Goal: Task Accomplishment & Management: Use online tool/utility

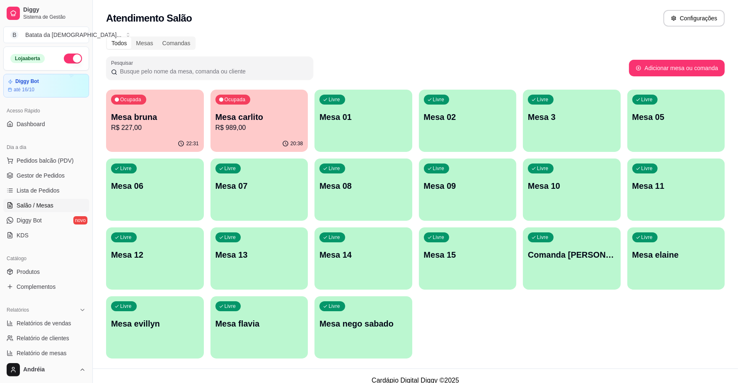
click at [383, 125] on div "Livre Mesa 01" at bounding box center [364, 116] width 98 height 52
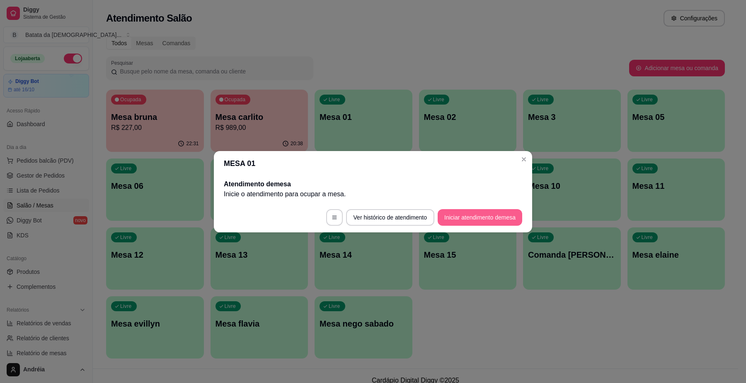
click at [453, 214] on button "Iniciar atendimento de mesa" at bounding box center [480, 217] width 85 height 17
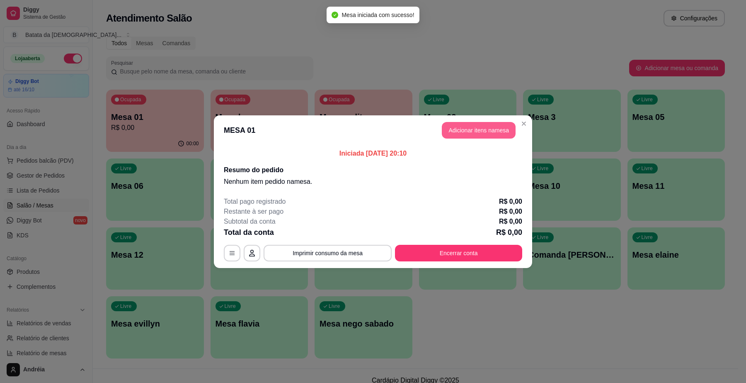
click at [470, 129] on button "Adicionar itens na mesa" at bounding box center [479, 130] width 74 height 17
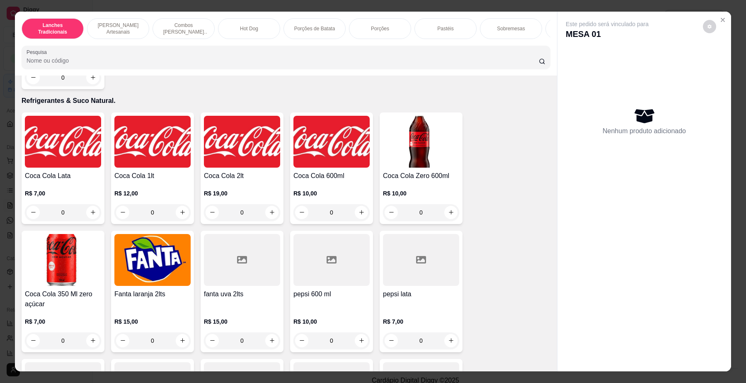
scroll to position [1969, 0]
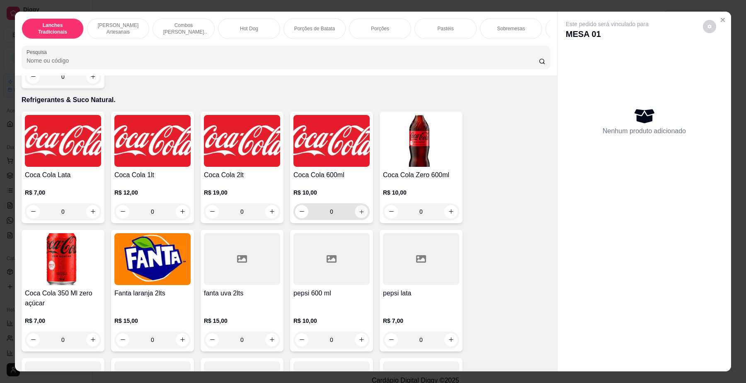
click at [361, 218] on button "increase-product-quantity" at bounding box center [361, 211] width 13 height 13
type input "1"
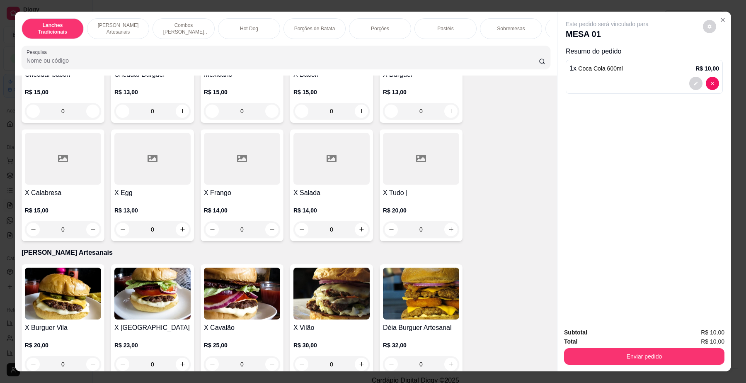
scroll to position [52, 0]
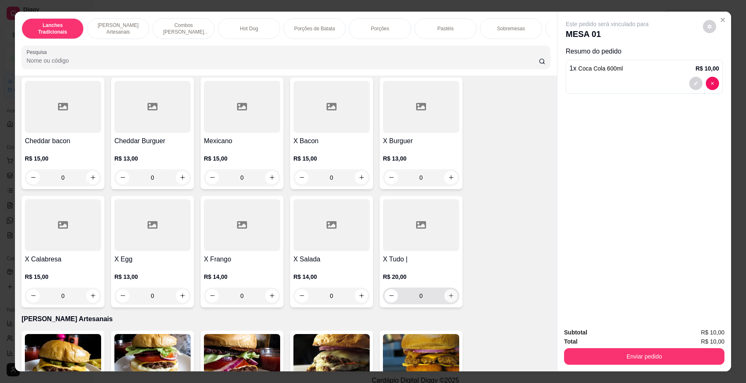
click at [448, 298] on icon "increase-product-quantity" at bounding box center [451, 295] width 6 height 6
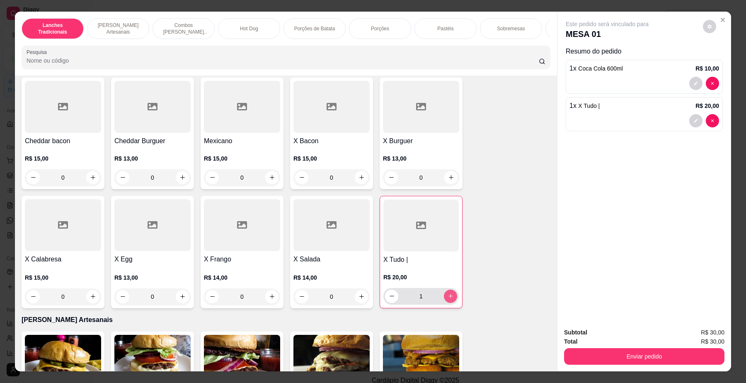
type input "1"
click at [637, 365] on div "Subtotal R$ 30,00 Total R$ 30,00 Enviar pedido" at bounding box center [644, 346] width 174 height 50
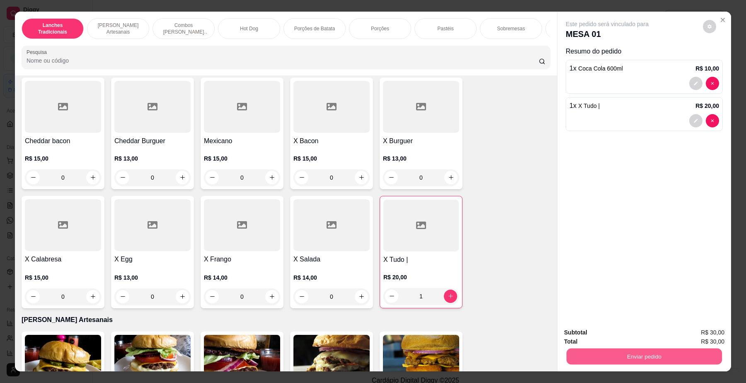
click at [637, 359] on button "Enviar pedido" at bounding box center [644, 356] width 155 height 16
click at [701, 339] on button "Enviar pedido" at bounding box center [702, 336] width 47 height 16
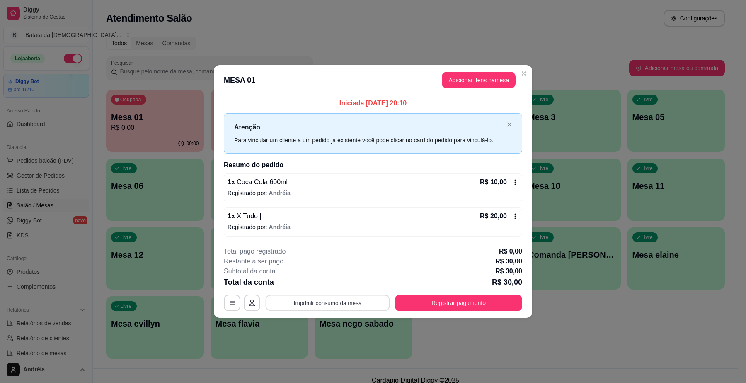
click at [330, 305] on button "Imprimir consumo da mesa" at bounding box center [328, 303] width 124 height 16
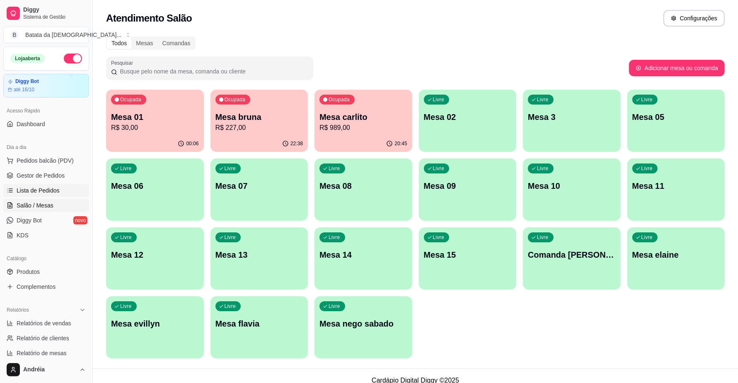
click at [35, 187] on span "Lista de Pedidos" at bounding box center [38, 190] width 43 height 8
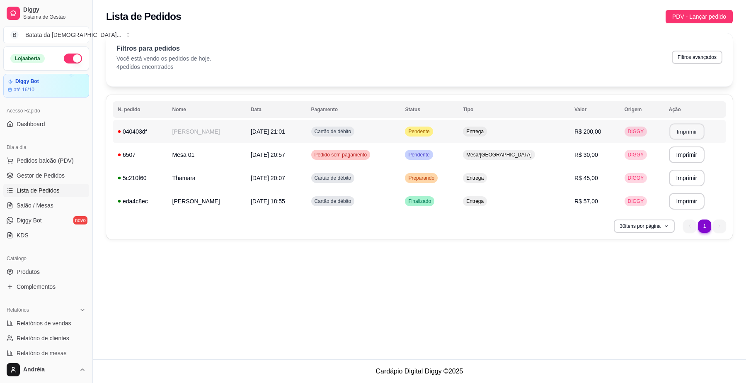
click at [681, 126] on button "Imprimir" at bounding box center [686, 132] width 35 height 16
click at [428, 124] on td "Pendente" at bounding box center [429, 131] width 58 height 23
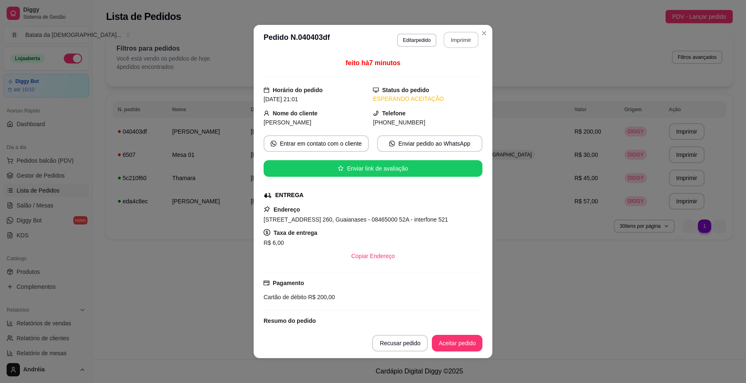
click at [452, 39] on button "Imprimir" at bounding box center [461, 40] width 35 height 16
click at [463, 341] on button "Aceitar pedido" at bounding box center [457, 343] width 49 height 16
click at [463, 340] on button "Mover para preparo" at bounding box center [450, 342] width 64 height 17
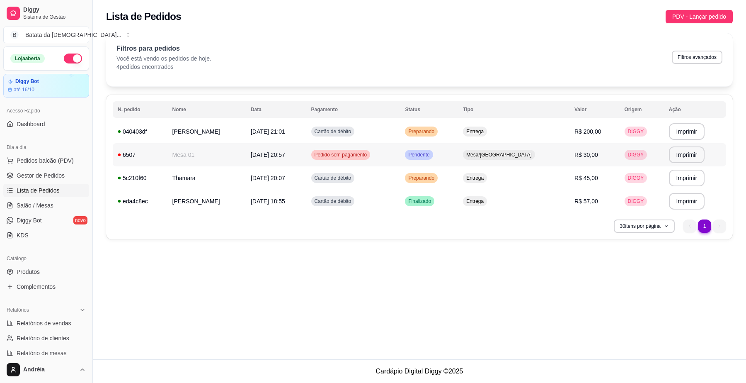
click at [430, 159] on div "Pendente" at bounding box center [419, 155] width 28 height 10
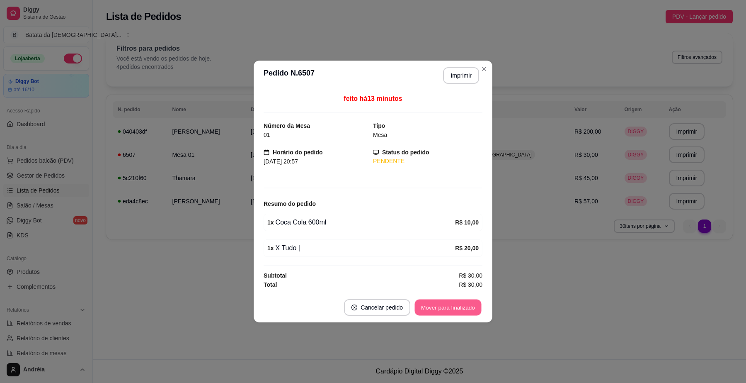
click at [431, 308] on button "Mover para finalizado" at bounding box center [448, 307] width 67 height 16
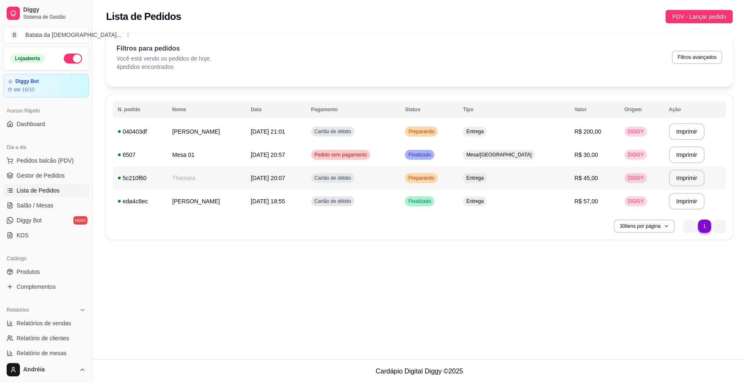
click at [436, 176] on span "Preparando" at bounding box center [421, 178] width 29 height 7
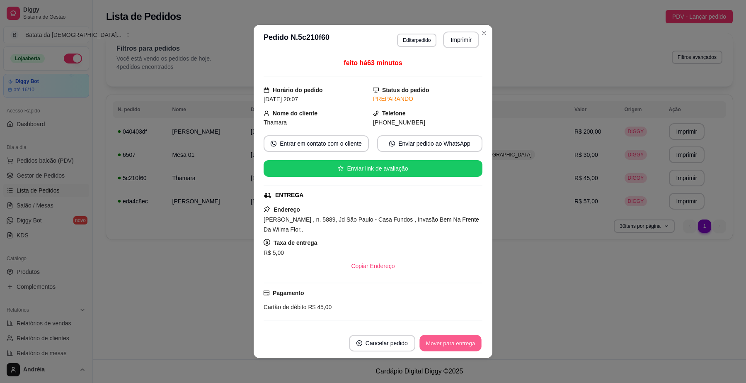
click at [444, 345] on button "Mover para entrega" at bounding box center [450, 343] width 62 height 16
click at [444, 345] on button "Mover para finalizado" at bounding box center [448, 342] width 69 height 17
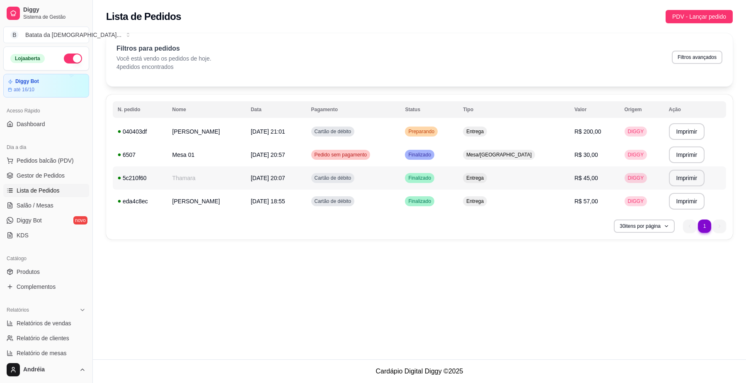
click at [373, 177] on td "Cartão de débito" at bounding box center [353, 177] width 94 height 23
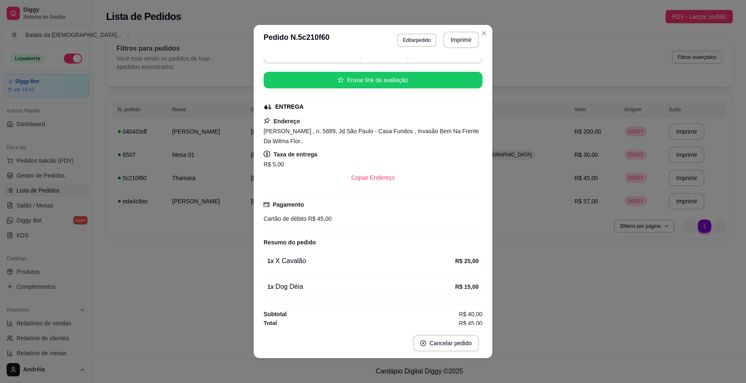
scroll to position [75, 0]
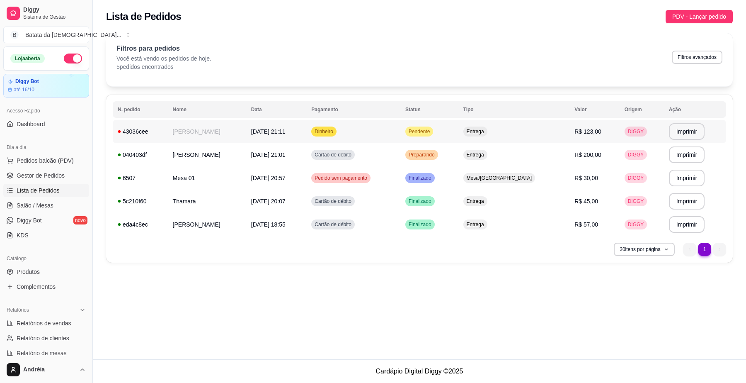
click at [431, 130] on span "Pendente" at bounding box center [419, 131] width 24 height 7
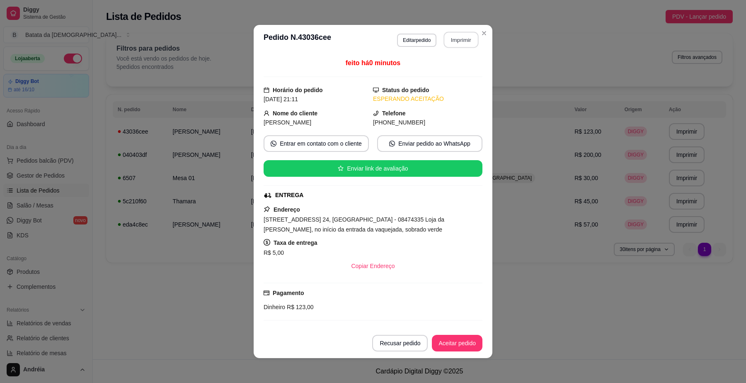
click at [454, 36] on button "Imprimir" at bounding box center [461, 40] width 35 height 16
click at [459, 345] on button "Aceitar pedido" at bounding box center [457, 343] width 49 height 16
click at [451, 344] on button "Mover para preparo" at bounding box center [450, 343] width 62 height 16
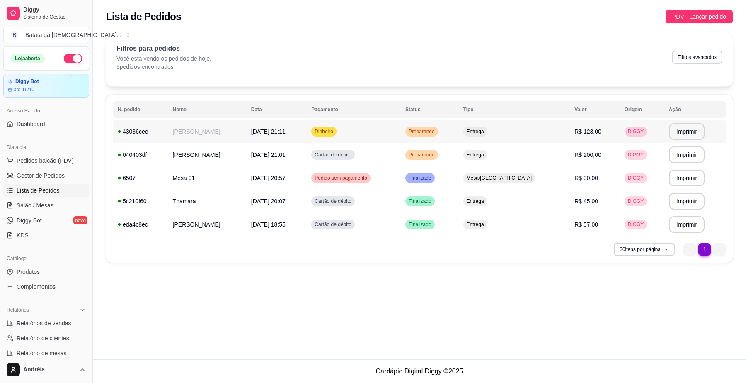
click at [458, 136] on td "Preparando" at bounding box center [429, 131] width 58 height 23
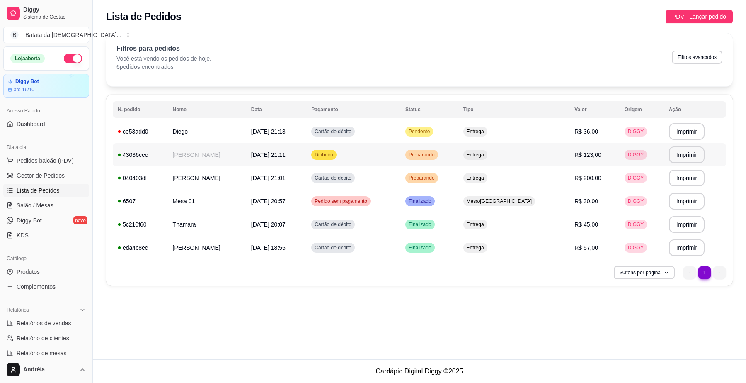
click at [458, 144] on td "Preparando" at bounding box center [429, 154] width 58 height 23
click at [444, 132] on td "Pendente" at bounding box center [429, 131] width 58 height 23
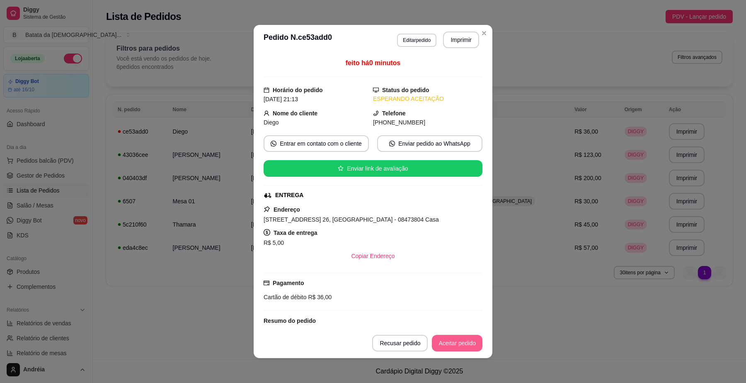
click at [454, 340] on button "Aceitar pedido" at bounding box center [457, 342] width 51 height 17
click at [473, 44] on button "Imprimir" at bounding box center [461, 40] width 35 height 16
